Goal: Task Accomplishment & Management: Manage account settings

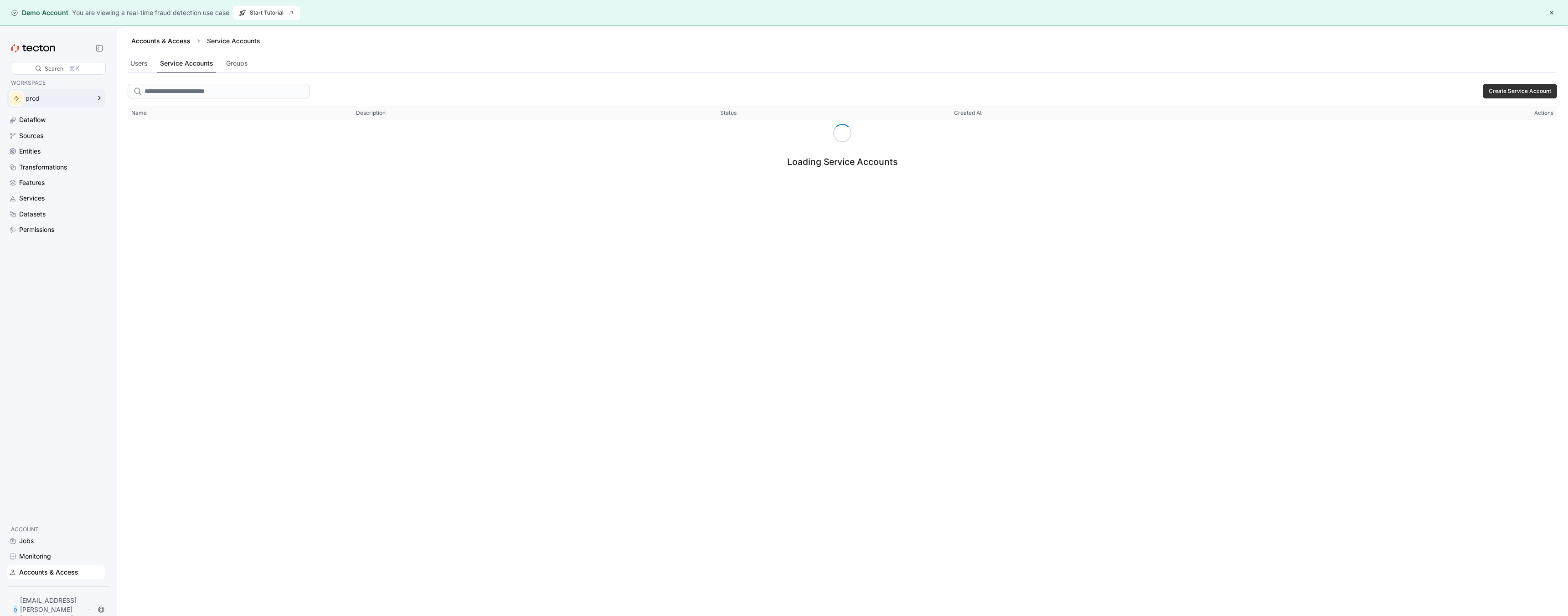
click at [101, 100] on icon at bounding box center [99, 98] width 11 height 11
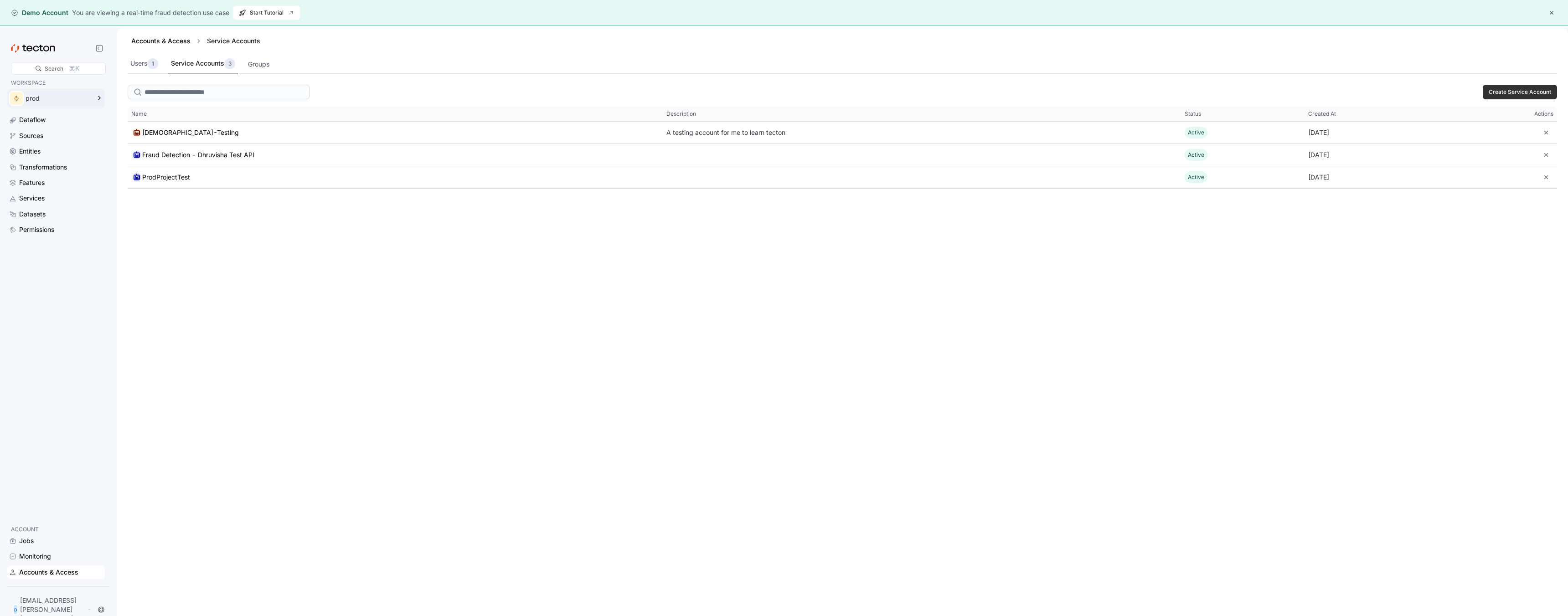
click at [330, 224] on div "Create Service Account This table contains 3 rows. Name Description Status Crea…" at bounding box center [842, 362] width 1451 height 562
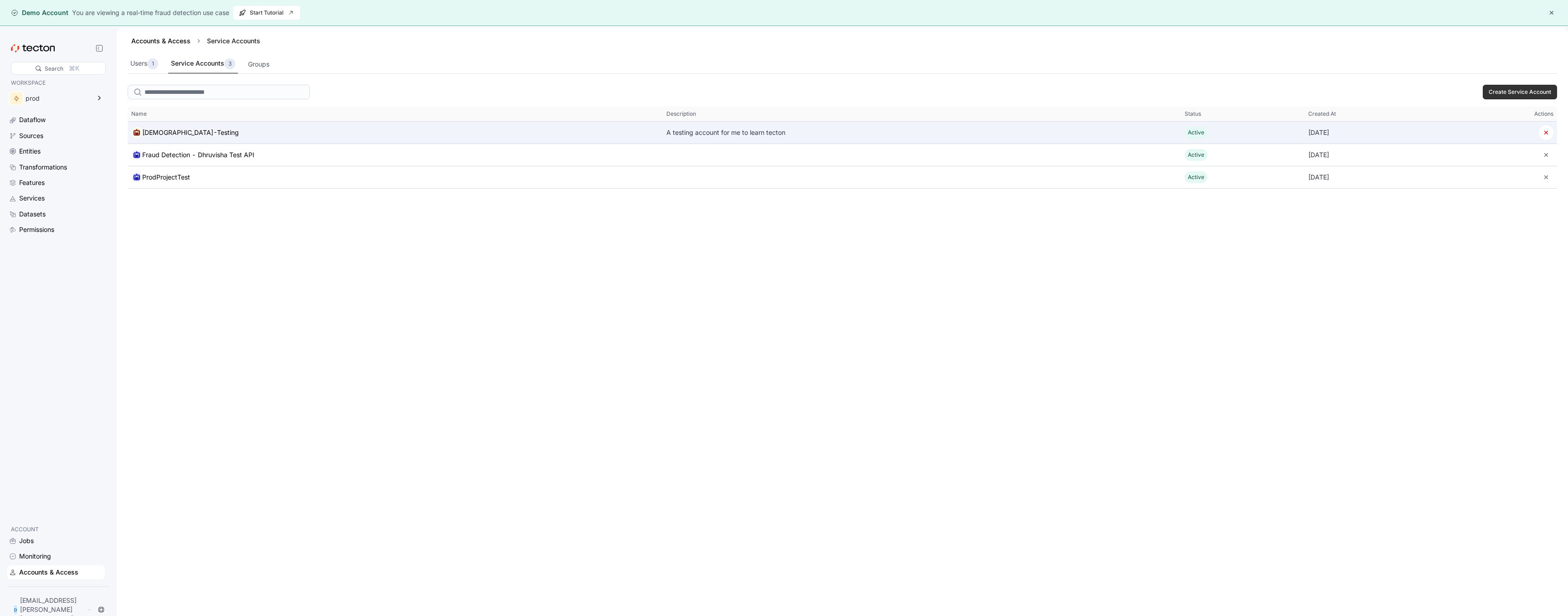
click at [378, 139] on div "[DEMOGRAPHIC_DATA]-Testing" at bounding box center [395, 133] width 535 height 18
click at [197, 135] on div "[DEMOGRAPHIC_DATA]-Testing" at bounding box center [191, 133] width 97 height 11
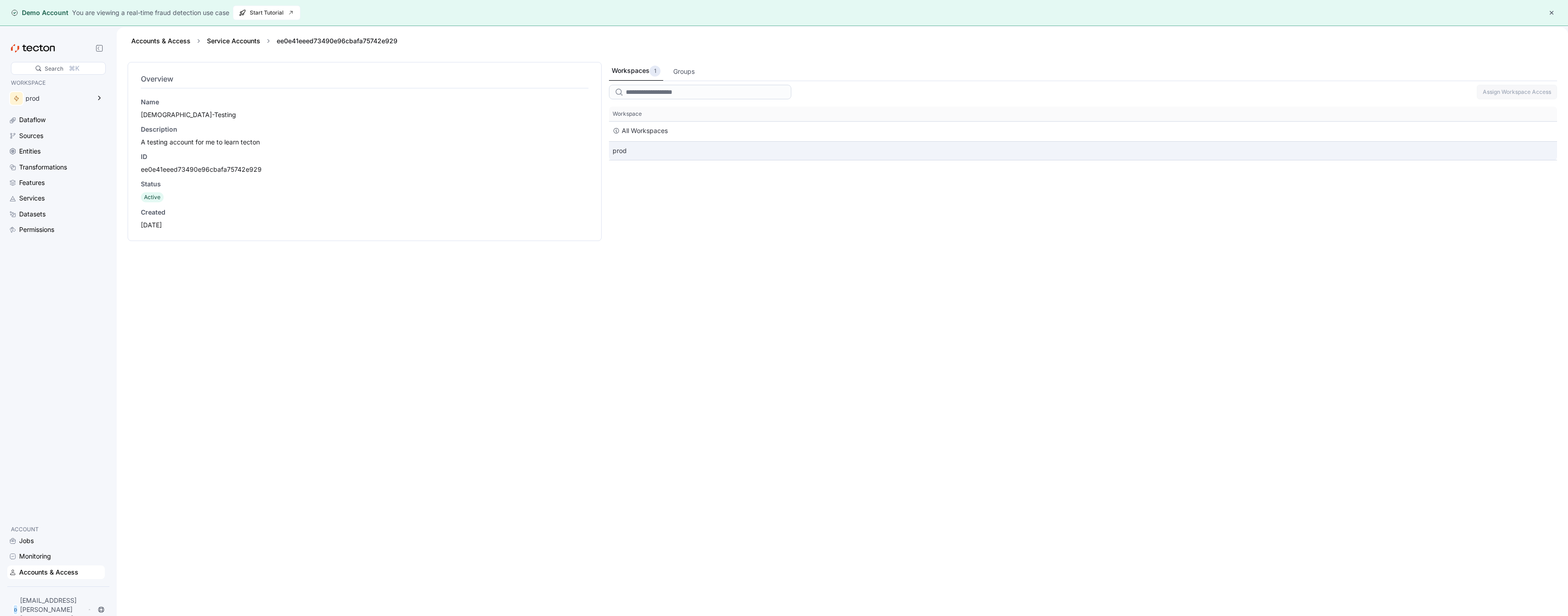
click at [660, 152] on div "prod" at bounding box center [1083, 151] width 948 height 18
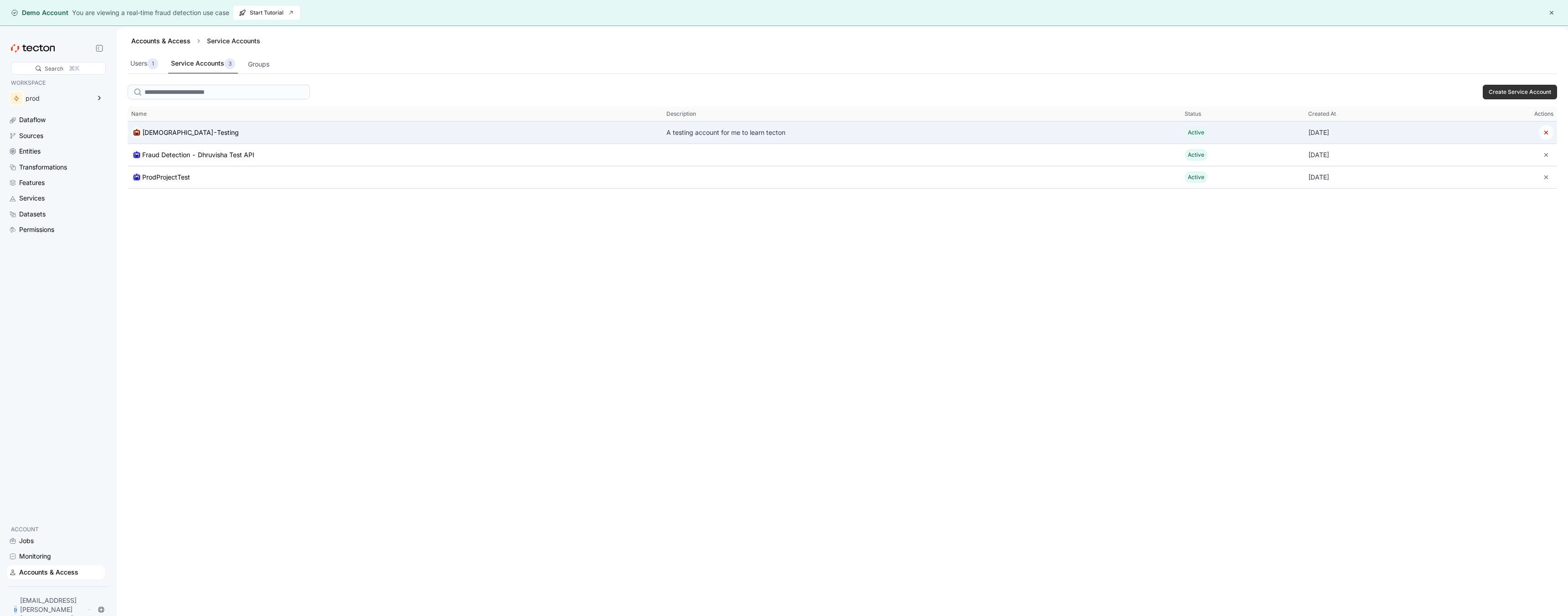
click at [663, 129] on div "A testing account for me to learn tecton" at bounding box center [922, 133] width 518 height 18
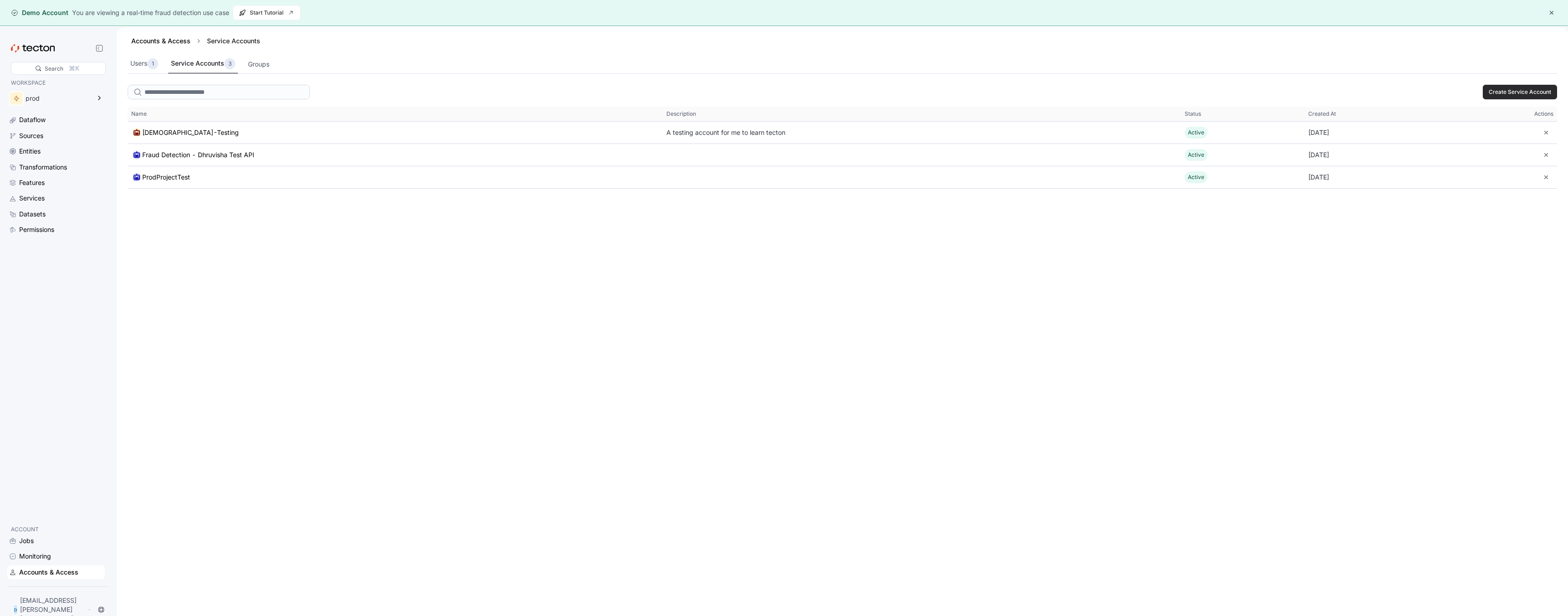
click at [1533, 85] on div "Create Service Account" at bounding box center [842, 92] width 1429 height 22
click at [1531, 88] on span "Create Service Account" at bounding box center [1520, 92] width 63 height 13
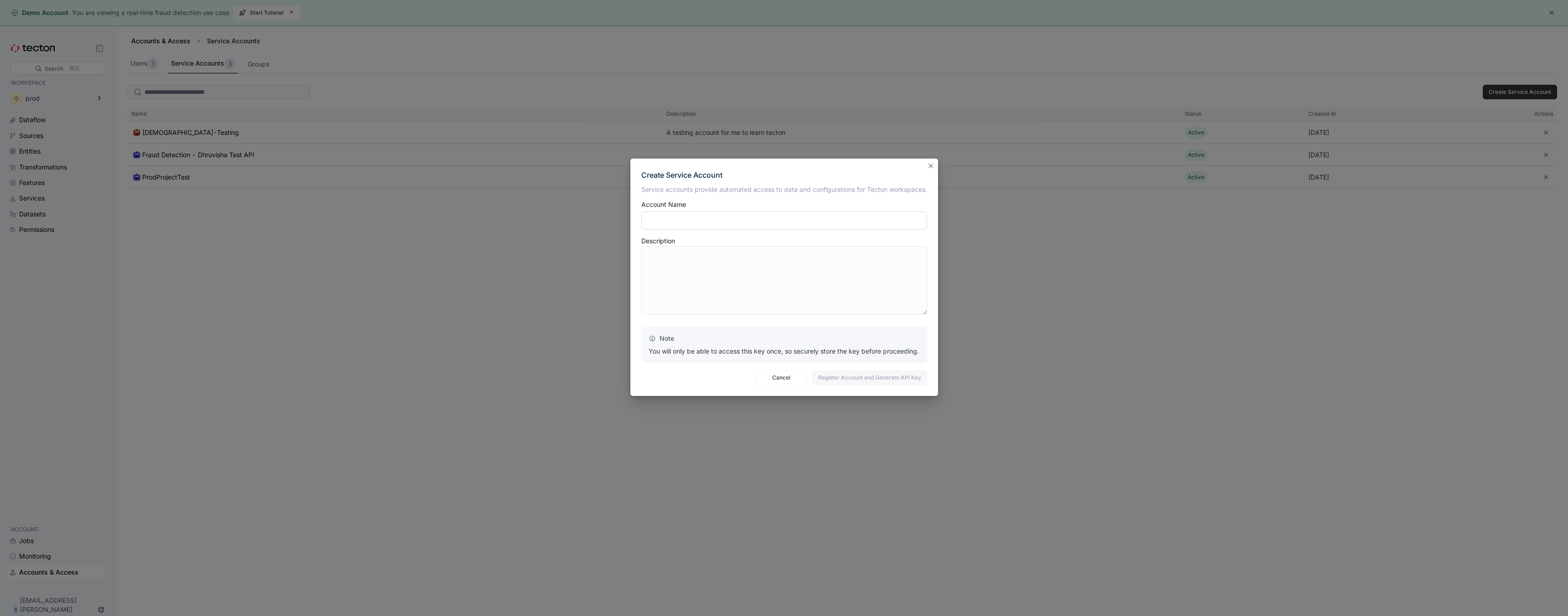
click at [684, 220] on input "text" at bounding box center [785, 220] width 286 height 18
type input "**********"
click at [740, 312] on textarea at bounding box center [785, 280] width 286 height 68
type textarea "**********"
click at [847, 377] on span "Register Account and Generate API Key" at bounding box center [869, 378] width 103 height 13
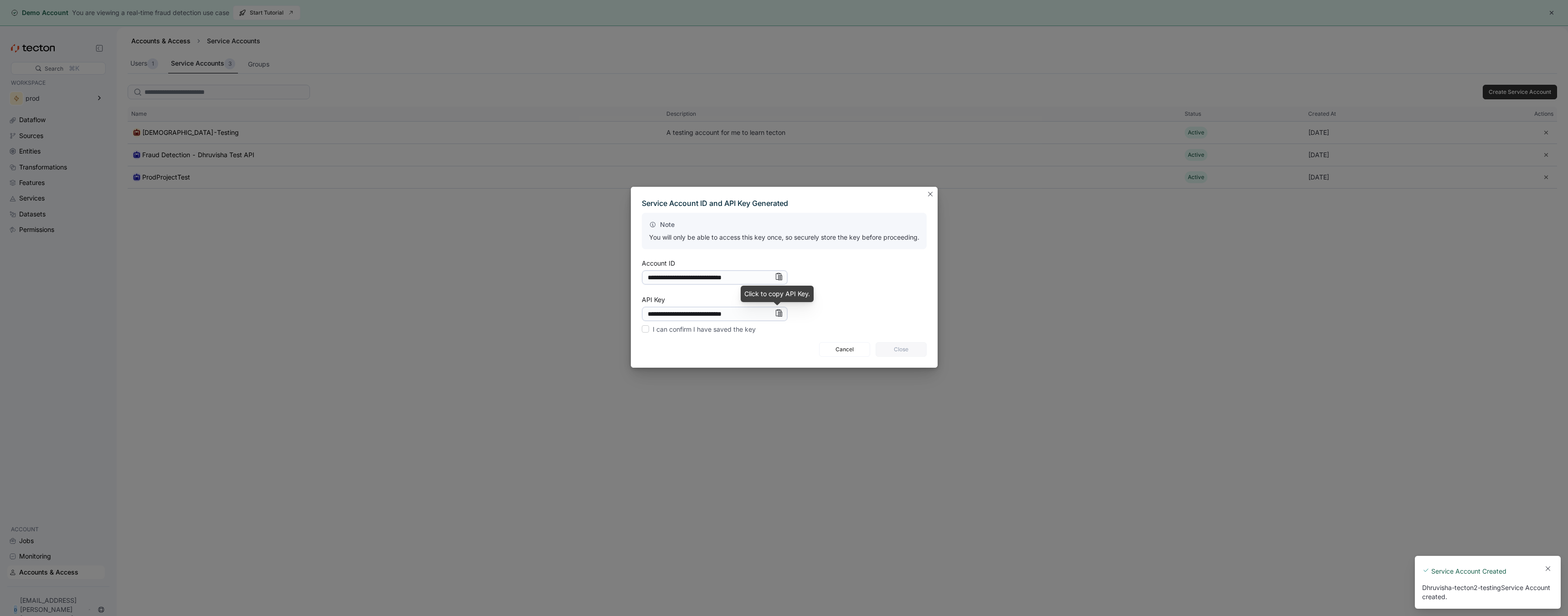
click at [776, 313] on icon "Info" at bounding box center [779, 313] width 7 height 7
click at [682, 331] on label "I can confirm I have saved the key" at bounding box center [699, 329] width 115 height 11
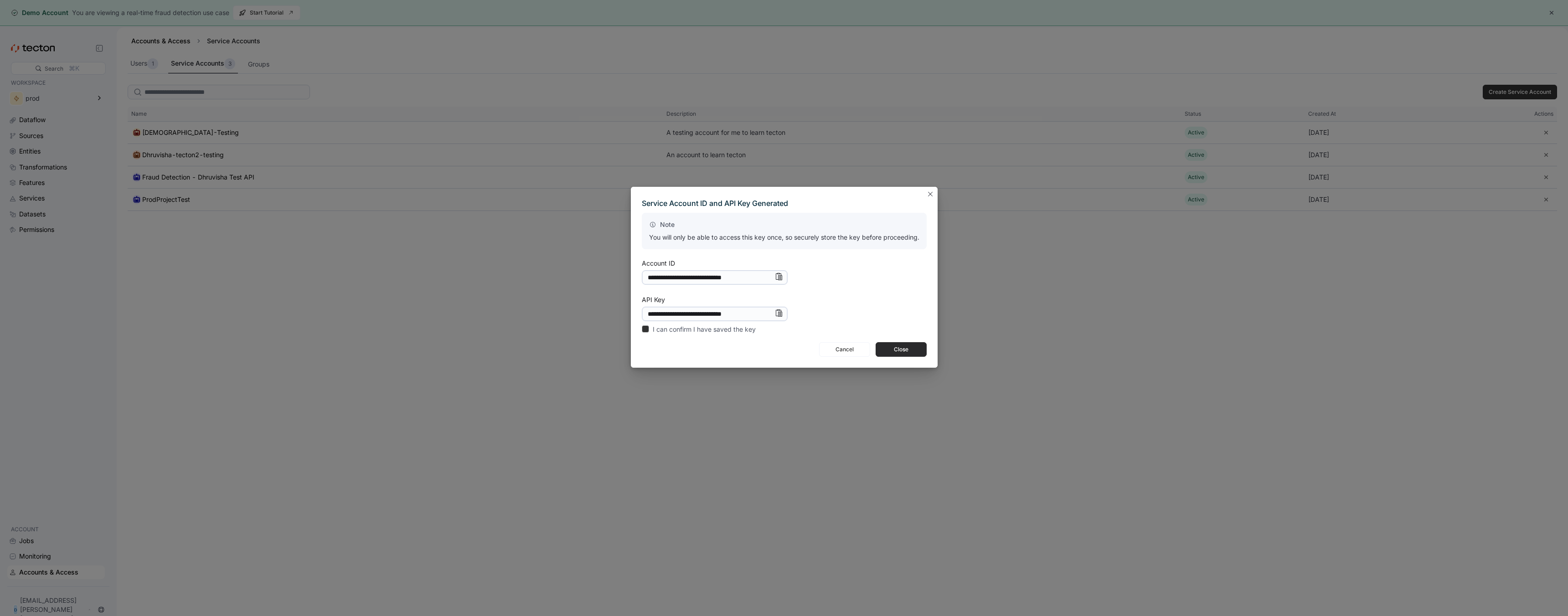
click at [908, 345] on span "Close" at bounding box center [901, 349] width 39 height 13
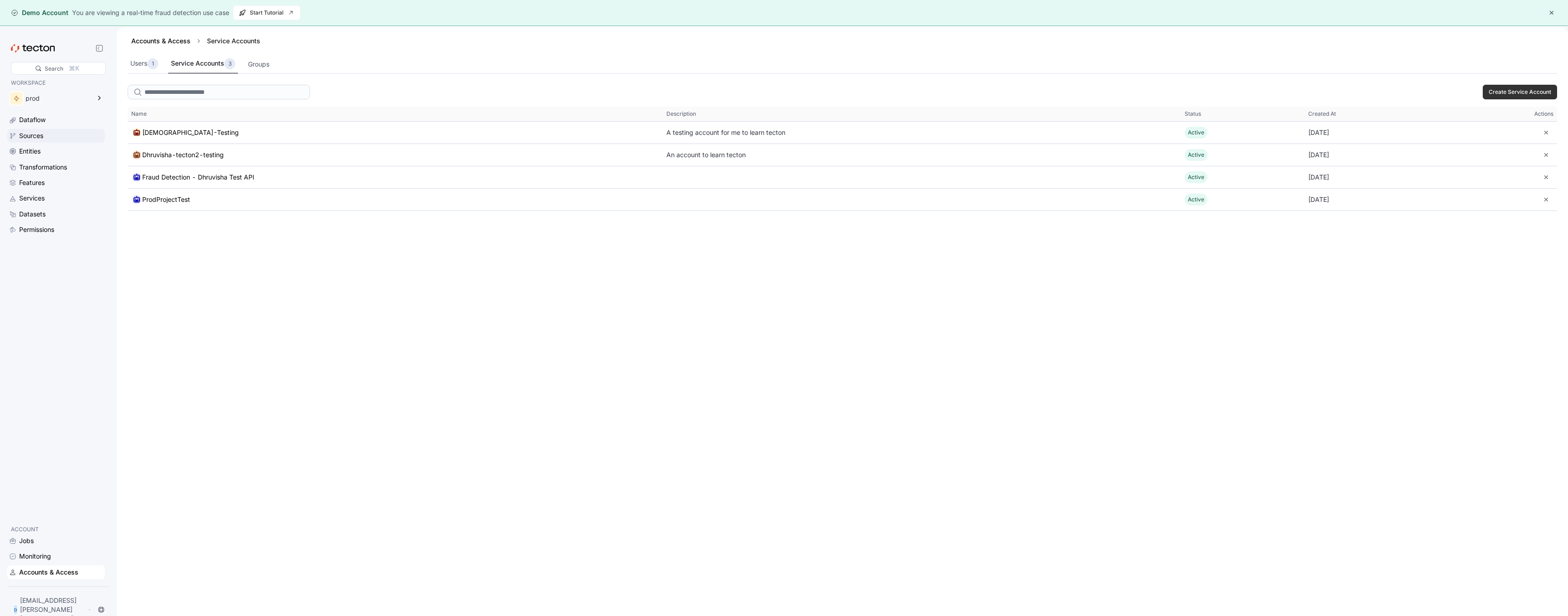
click at [40, 134] on div "Sources" at bounding box center [31, 136] width 24 height 10
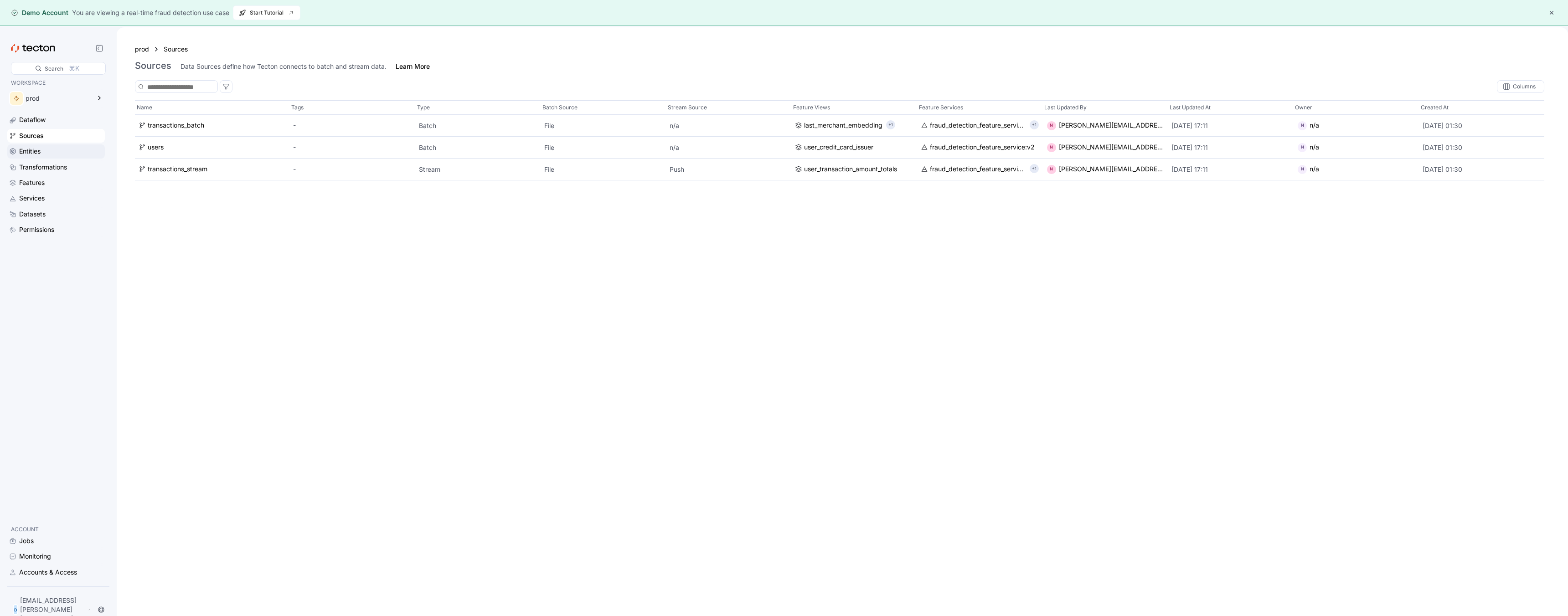
click at [52, 154] on div "Entities" at bounding box center [61, 151] width 84 height 10
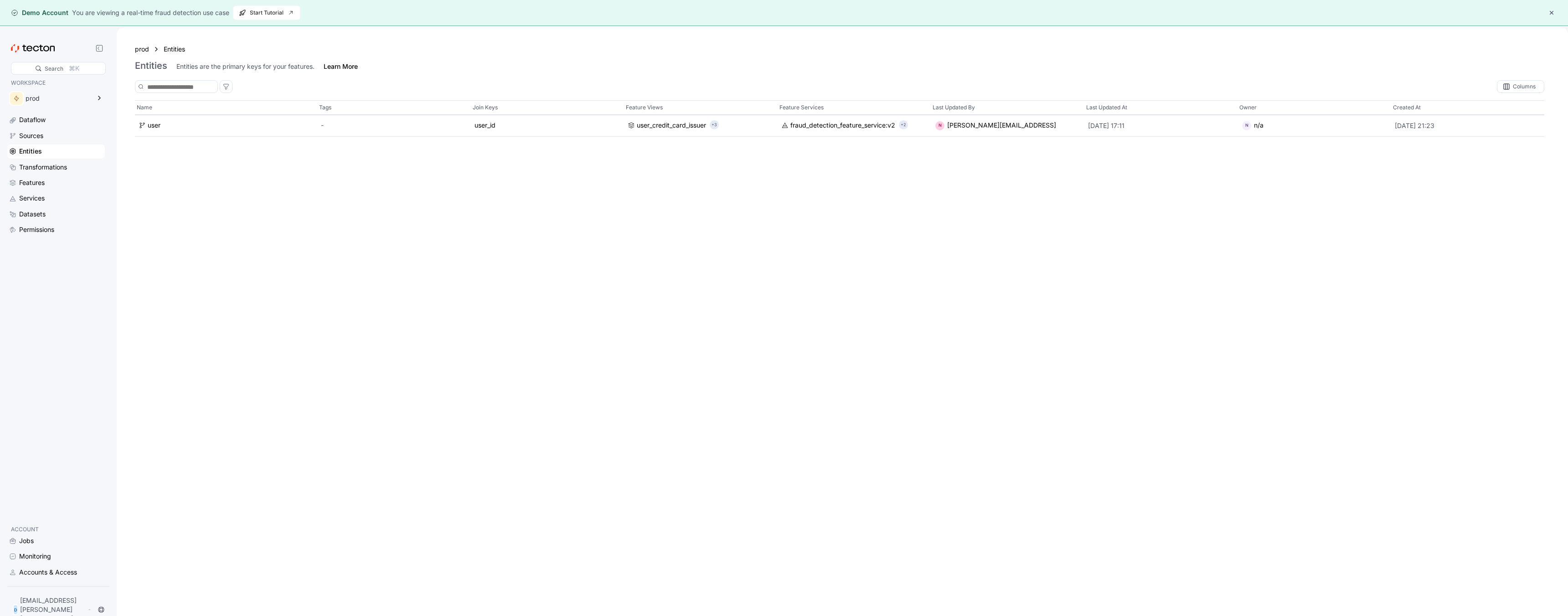
click at [47, 144] on div "Dataflow Sources Entities Transformations Features Services Datasets Permissions" at bounding box center [56, 175] width 97 height 124
click at [47, 137] on div "Sources" at bounding box center [61, 136] width 84 height 10
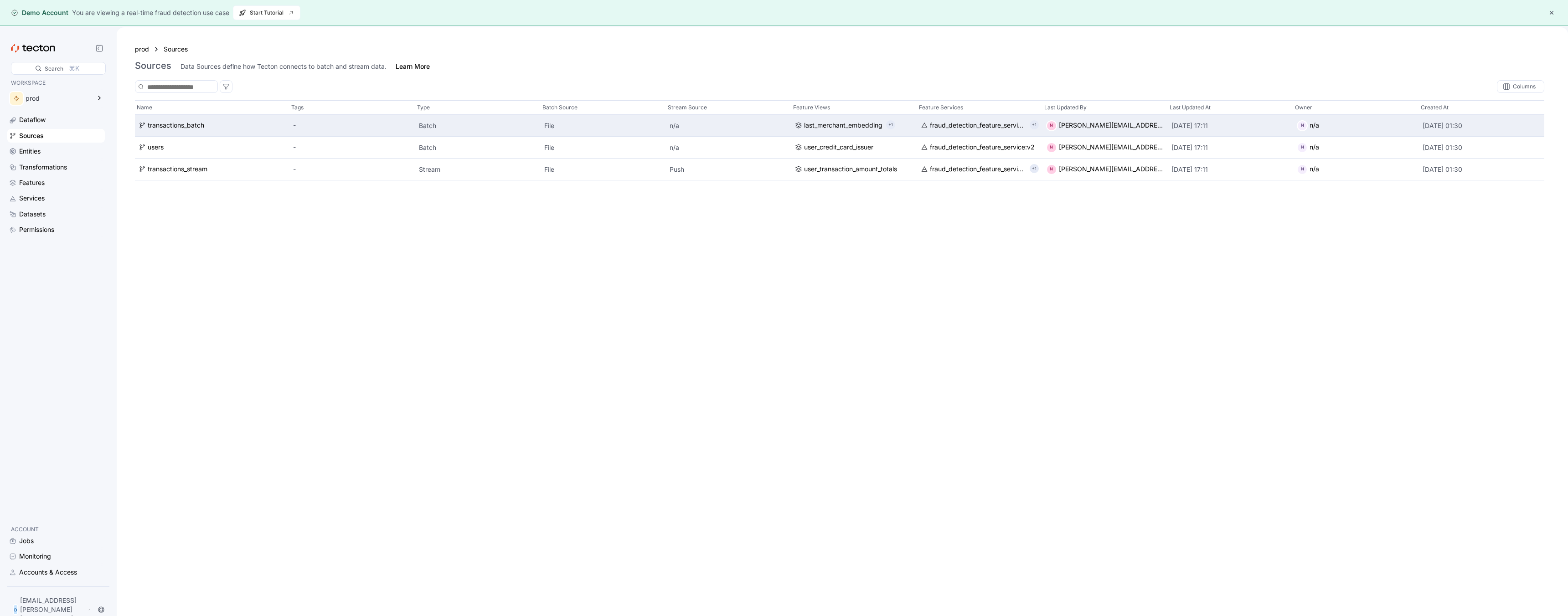
click at [181, 133] on div "transactions_batch" at bounding box center [212, 126] width 155 height 22
click at [201, 126] on div "transactions_batch" at bounding box center [176, 125] width 57 height 10
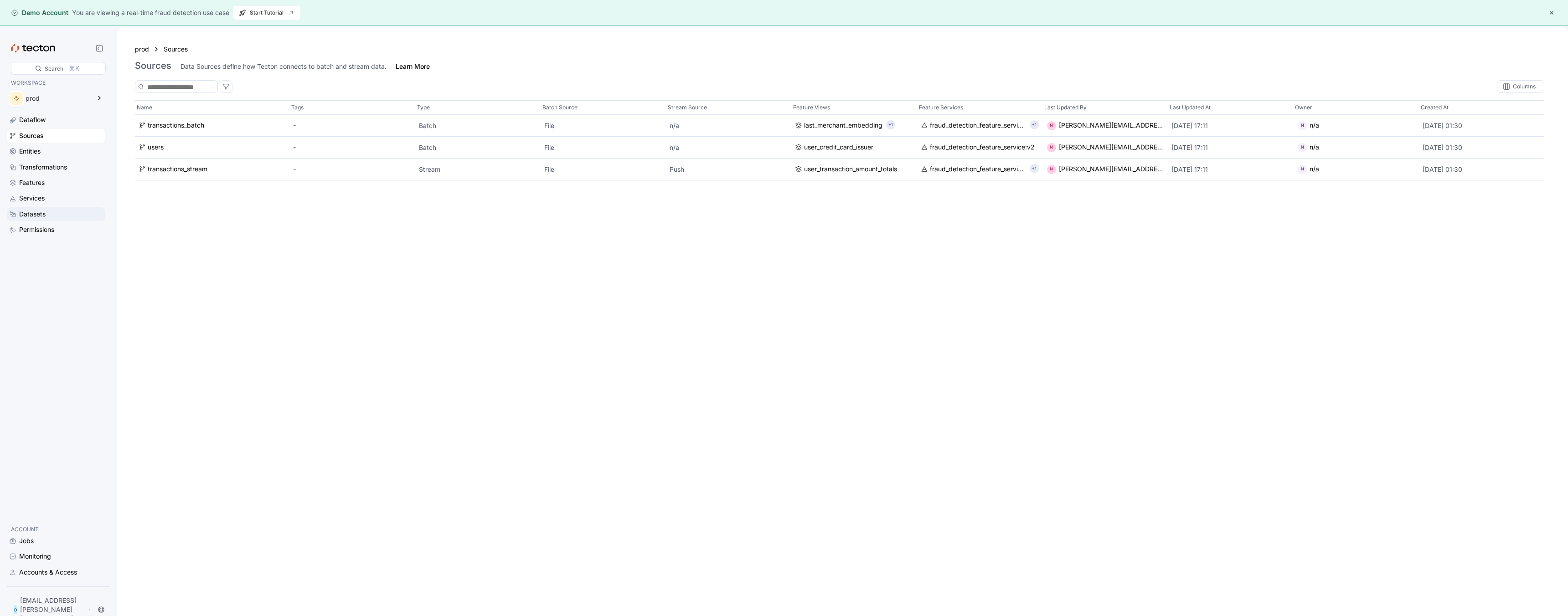
click at [38, 208] on div "Datasets" at bounding box center [56, 214] width 97 height 13
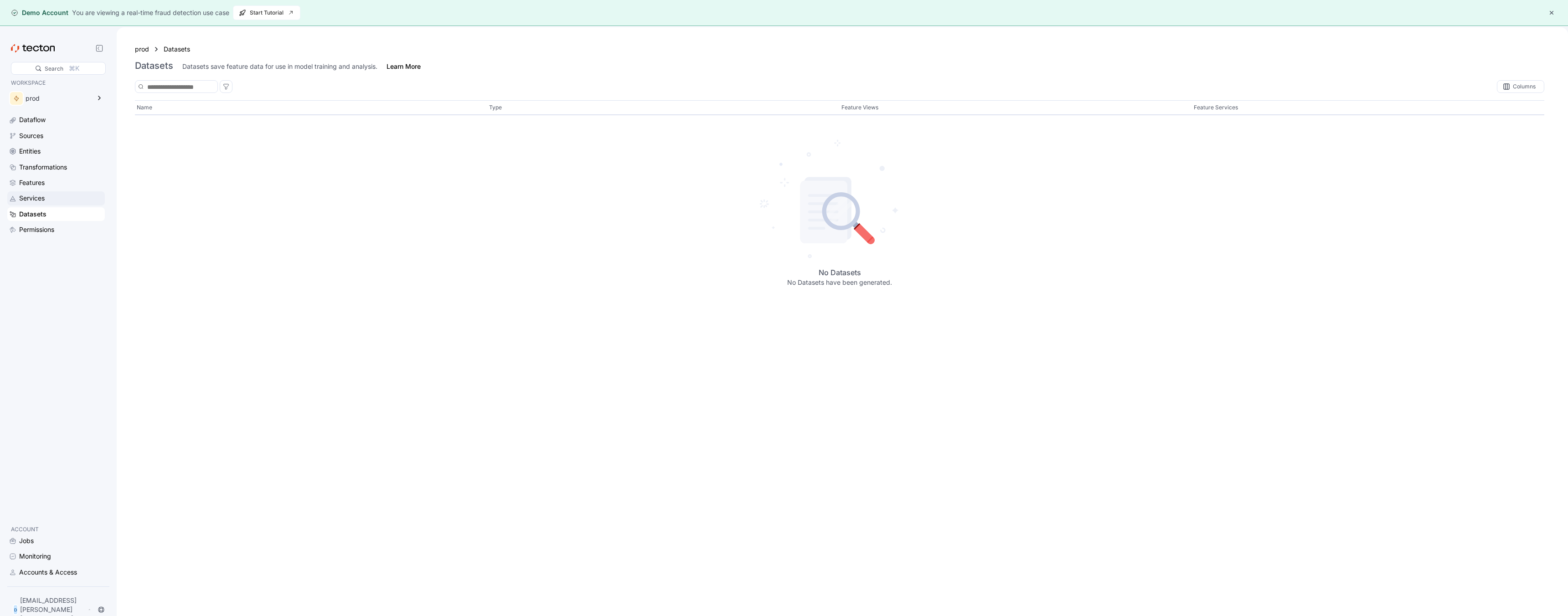
click at [44, 195] on div "Services" at bounding box center [32, 198] width 26 height 10
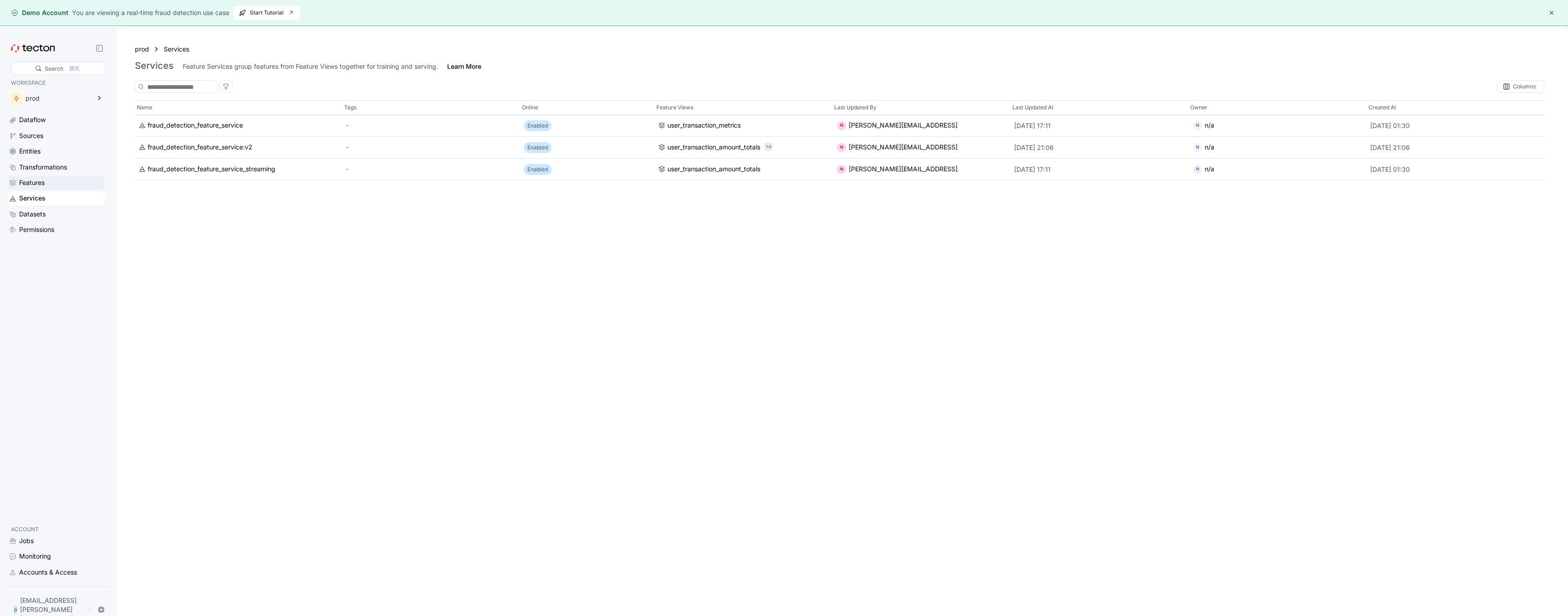
click at [50, 186] on div "Features" at bounding box center [61, 183] width 84 height 10
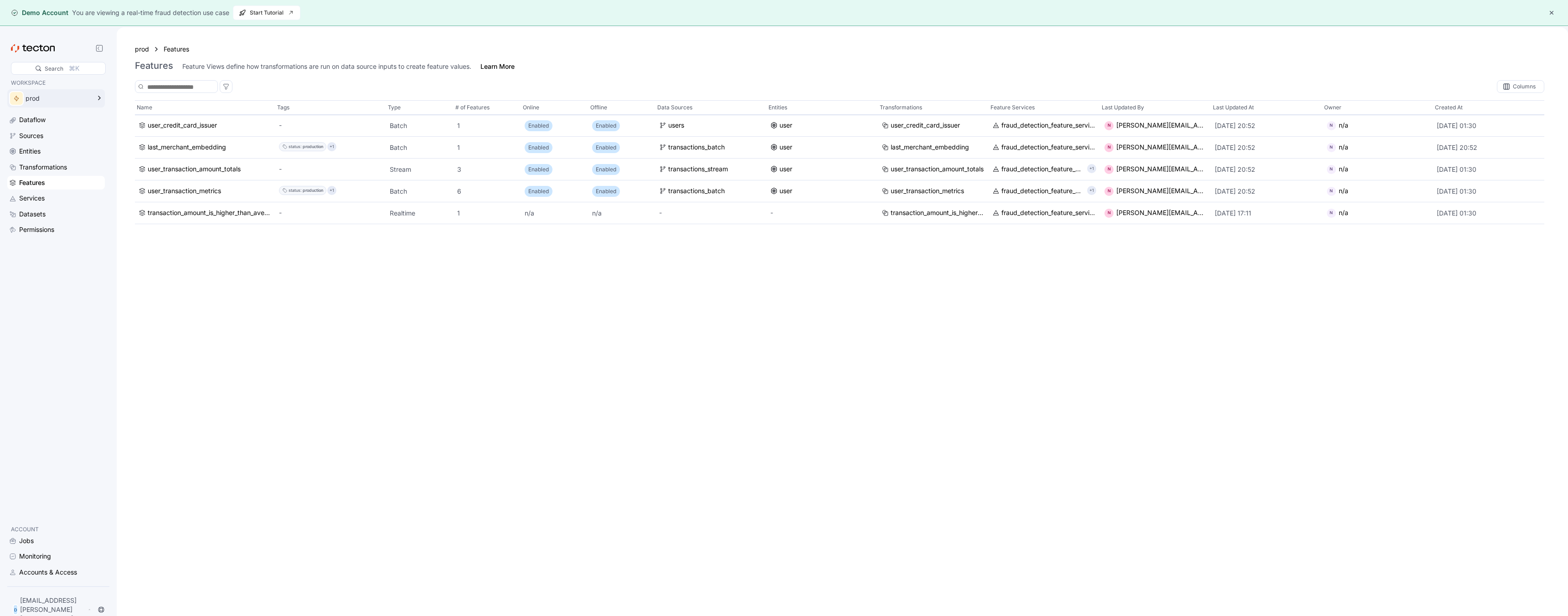
click at [46, 102] on div "prod" at bounding box center [49, 99] width 85 height 18
click at [28, 230] on div "Permissions" at bounding box center [37, 229] width 35 height 10
